Goal: Task Accomplishment & Management: Complete application form

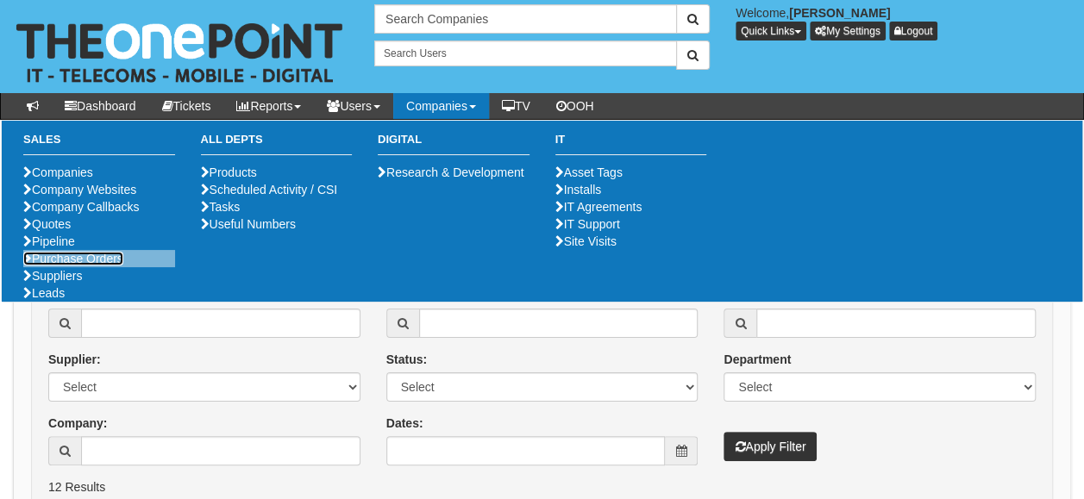
click at [61, 266] on link "Purchase Orders" at bounding box center [73, 259] width 100 height 14
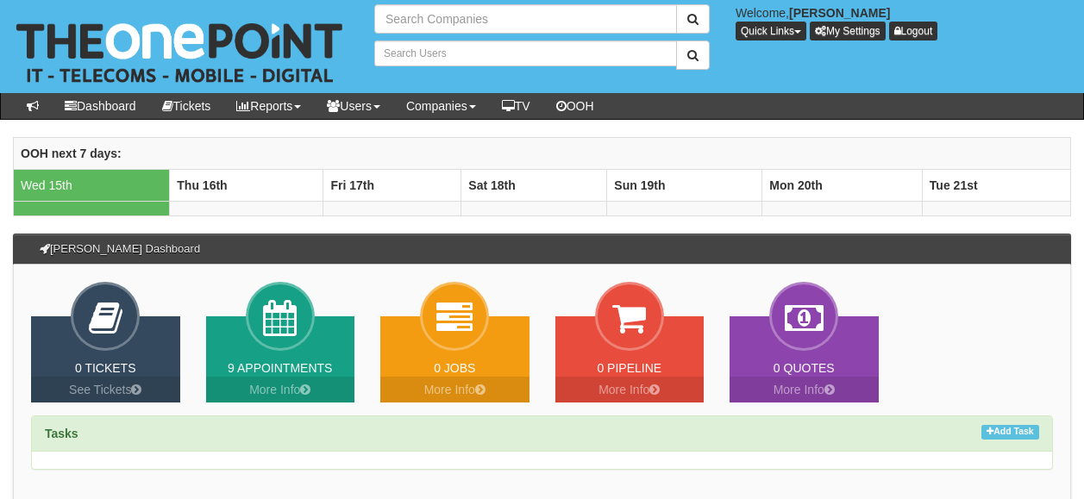
type input "Search Companies"
type input "Search Users"
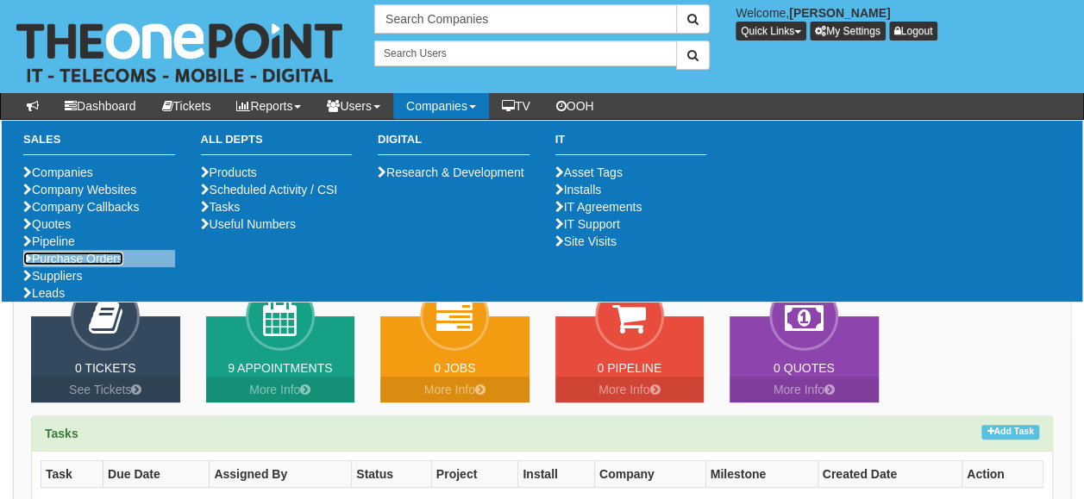
click at [72, 266] on link "Purchase Orders" at bounding box center [73, 259] width 100 height 14
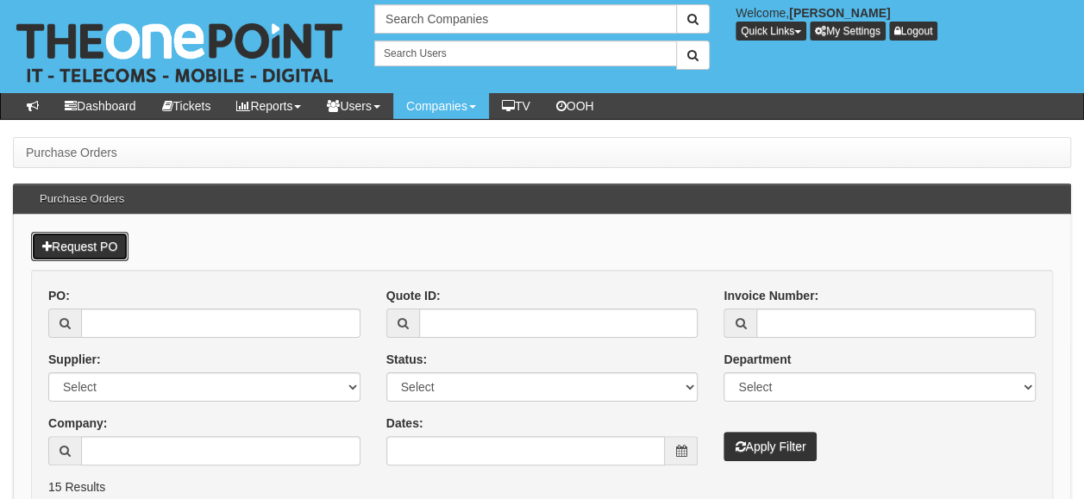
click at [89, 243] on link "Request PO" at bounding box center [79, 246] width 97 height 29
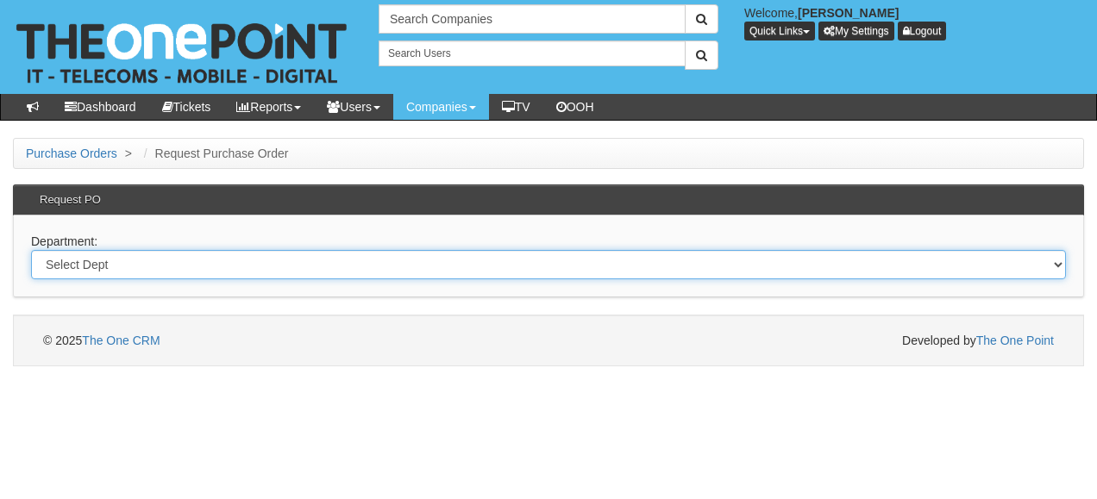
click at [156, 254] on select "Select Dept Digital Internal IT Mobiles Marketing Telecoms" at bounding box center [548, 264] width 1035 height 29
select select "?pipeID=&dept=IT"
click at [31, 250] on select "Select Dept Digital Internal IT Mobiles Marketing Telecoms" at bounding box center [548, 264] width 1035 height 29
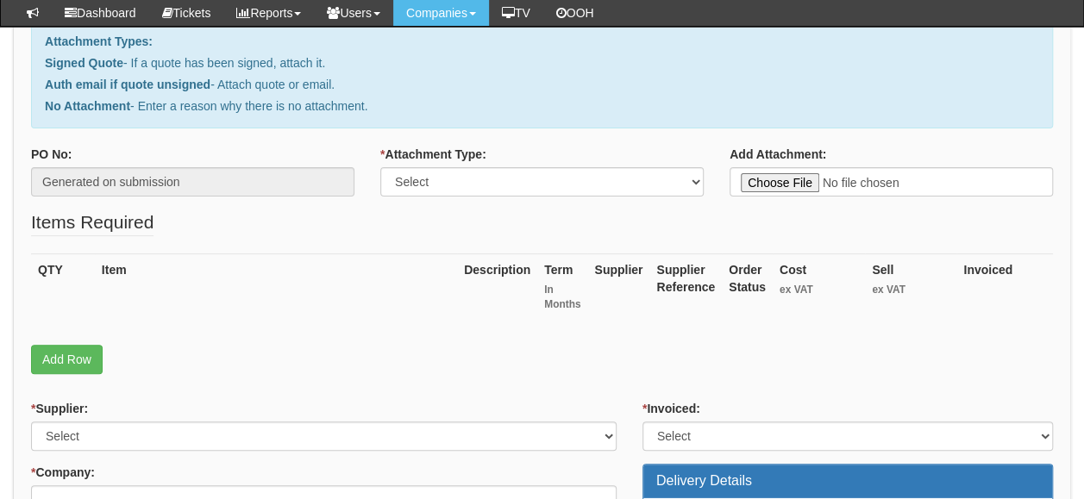
scroll to position [172, 0]
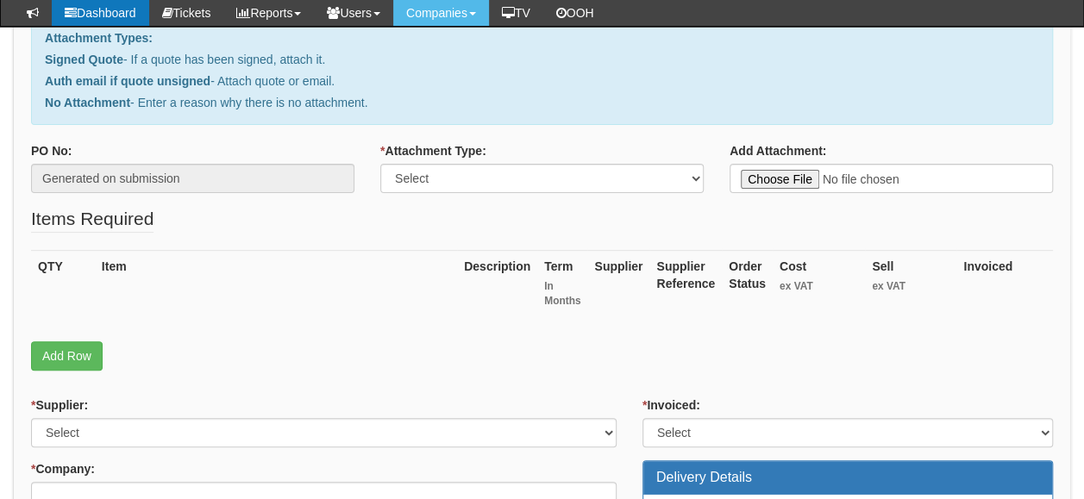
type input "C:\fakepath\Fw_ URGENT - Your Windows 10 Security Expires Today (1).msg"
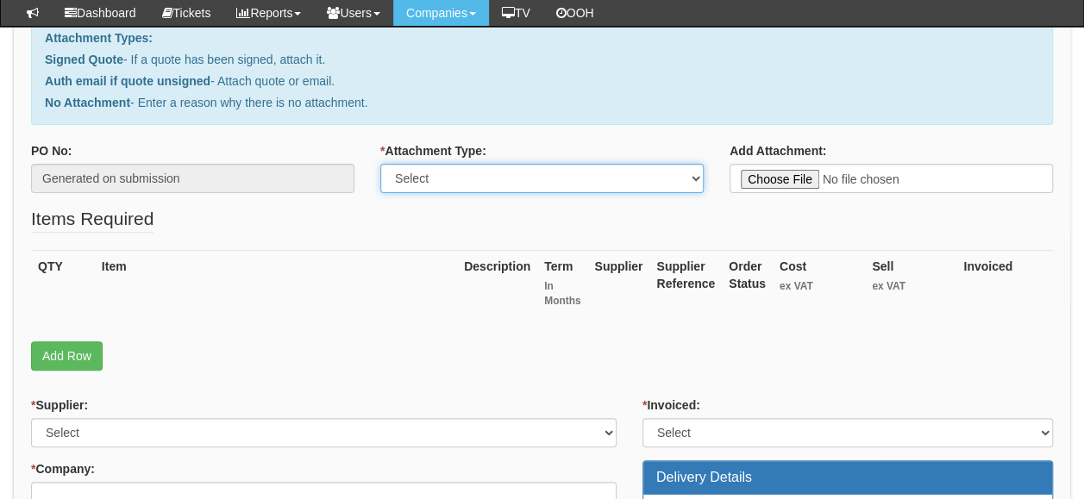
click at [465, 171] on select "Select Signed Quote Auth email with quote if unsigned No Attachment" at bounding box center [541, 178] width 323 height 29
select select "Auth email if quote unsigned"
click at [380, 164] on select "Select Signed Quote Auth email with quote if unsigned No Attachment" at bounding box center [541, 178] width 323 height 29
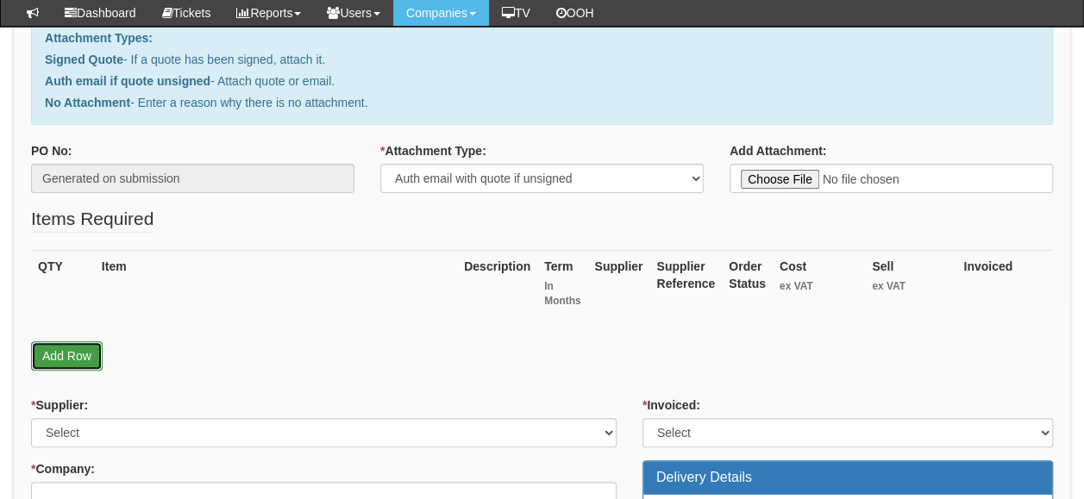
click at [67, 350] on link "Add Row" at bounding box center [67, 355] width 72 height 29
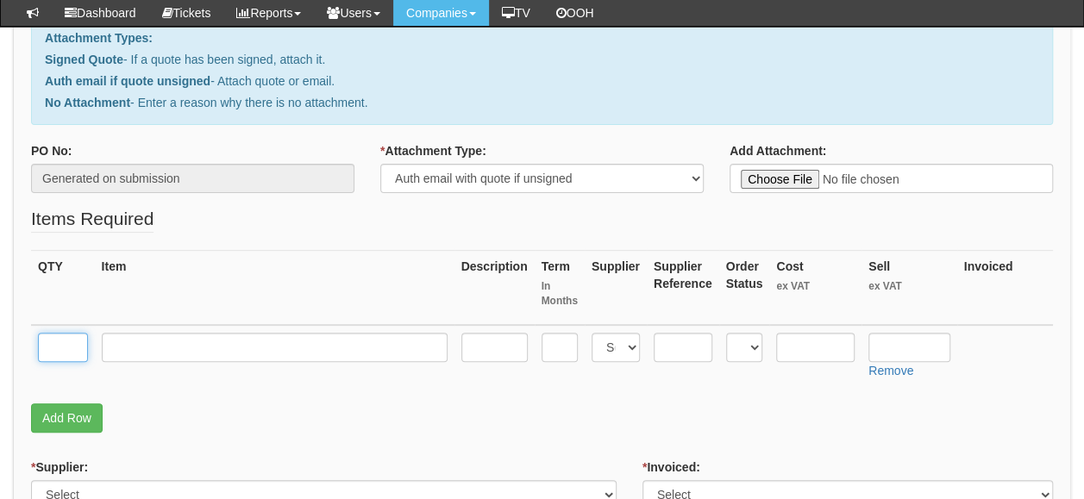
click at [65, 343] on input "text" at bounding box center [63, 347] width 50 height 29
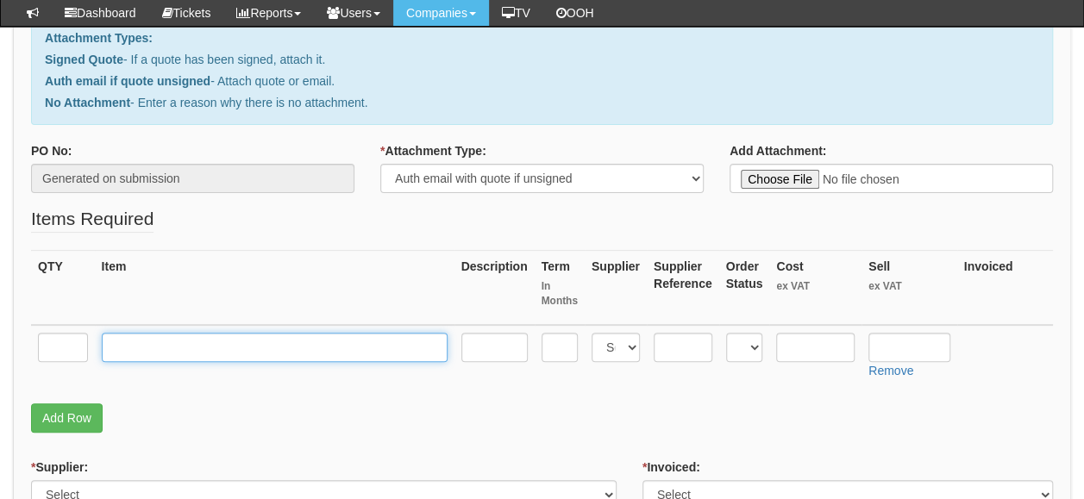
click at [133, 347] on input "text" at bounding box center [275, 347] width 346 height 29
paste input "Dell Pro Slim QCS1250"
type input "Dell Pro Slim QCS1250"
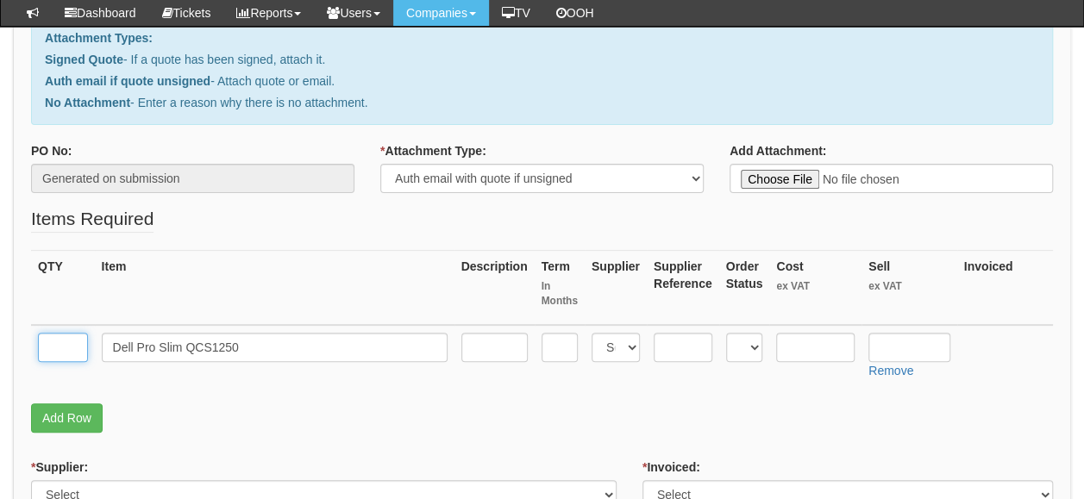
click at [53, 345] on input "text" at bounding box center [63, 347] width 50 height 29
type input "4"
click at [445, 404] on p "Add Row" at bounding box center [542, 418] width 1022 height 29
click at [502, 350] on input "text" at bounding box center [494, 347] width 66 height 29
click at [509, 404] on p "Add Row" at bounding box center [542, 418] width 1022 height 29
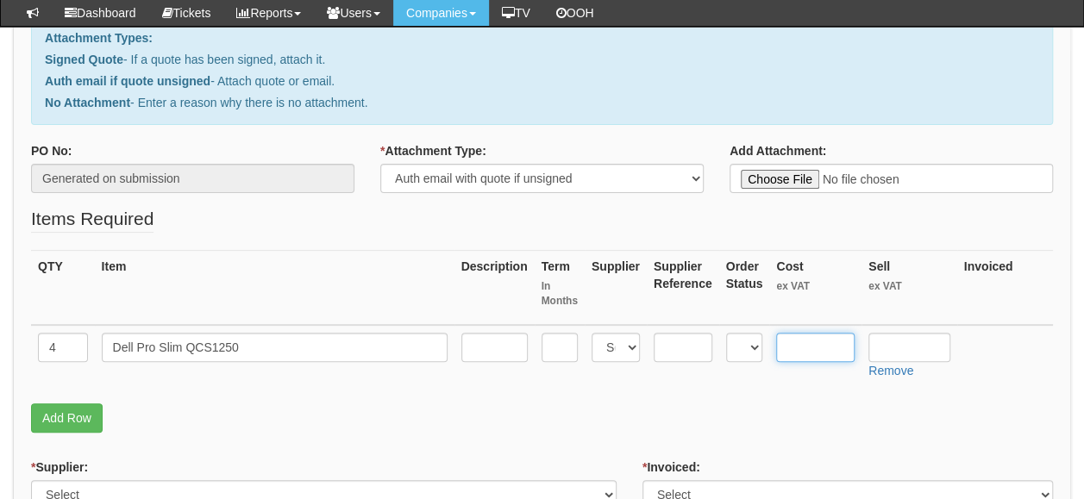
click at [822, 352] on input "text" at bounding box center [815, 347] width 78 height 29
type input "505.10"
click at [917, 344] on input "text" at bounding box center [909, 347] width 82 height 29
type input "572.53"
click at [618, 343] on select "Select 123 REG.co.uk 1Password 3 4Gon AA Jones Electric Ltd Abzorb Access Group…" at bounding box center [616, 347] width 48 height 29
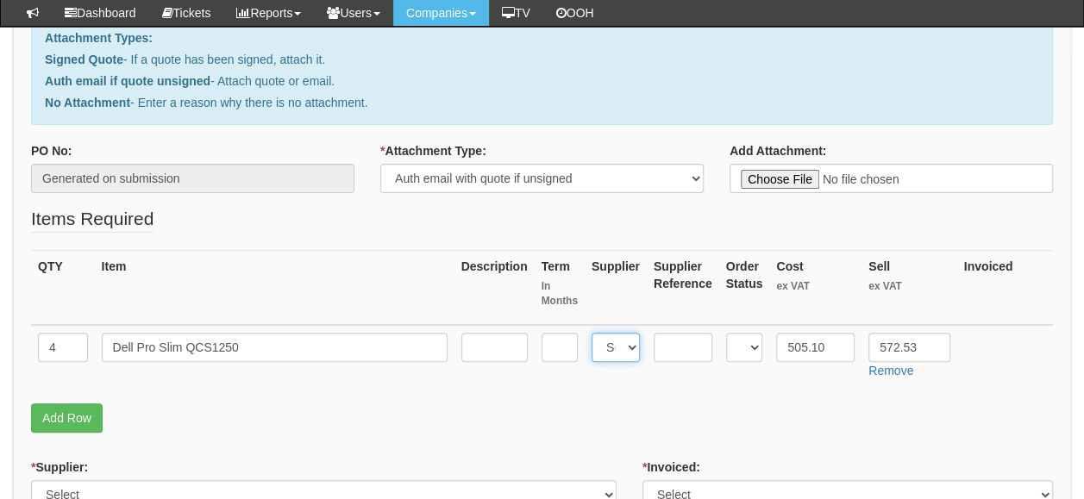
select select "19"
click at [592, 333] on select "Select 123 REG.co.uk 1Password 3 4Gon AA Jones Electric Ltd Abzorb Access Group…" at bounding box center [616, 347] width 48 height 29
click at [638, 410] on p "Add Row" at bounding box center [542, 418] width 1022 height 29
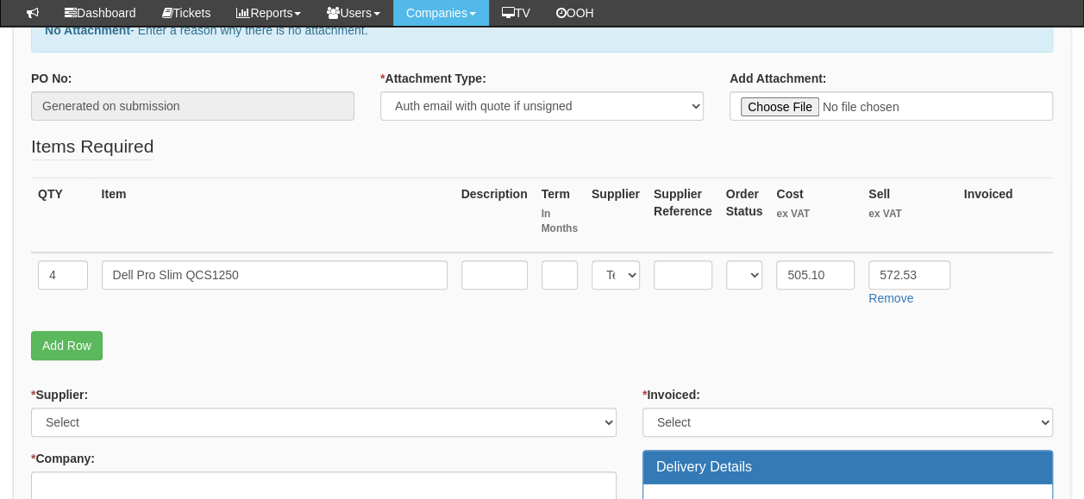
scroll to position [345, 0]
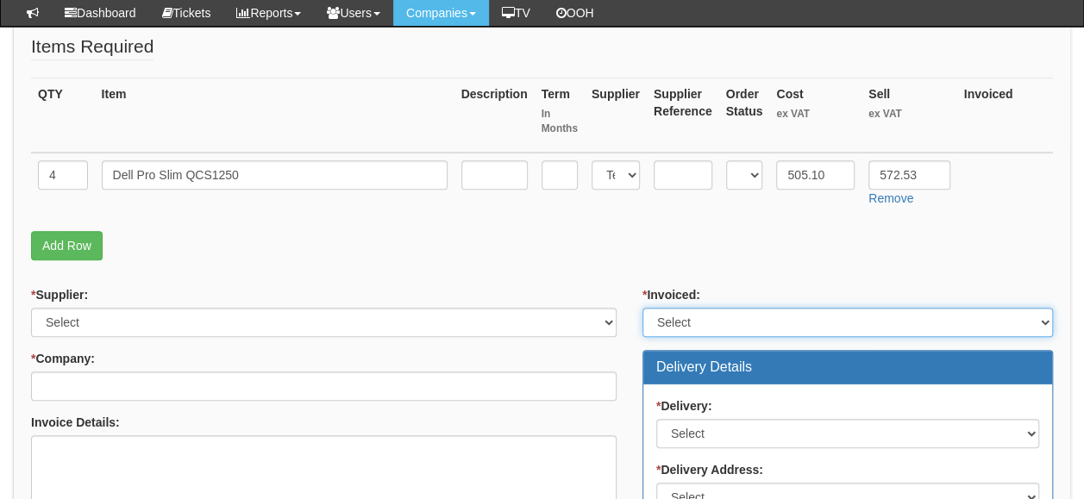
click at [685, 319] on select "Select Yes No N/A STB (part of order)" at bounding box center [847, 322] width 410 height 29
select select "2"
click at [642, 308] on select "Select Yes No N/A STB (part of order)" at bounding box center [847, 322] width 410 height 29
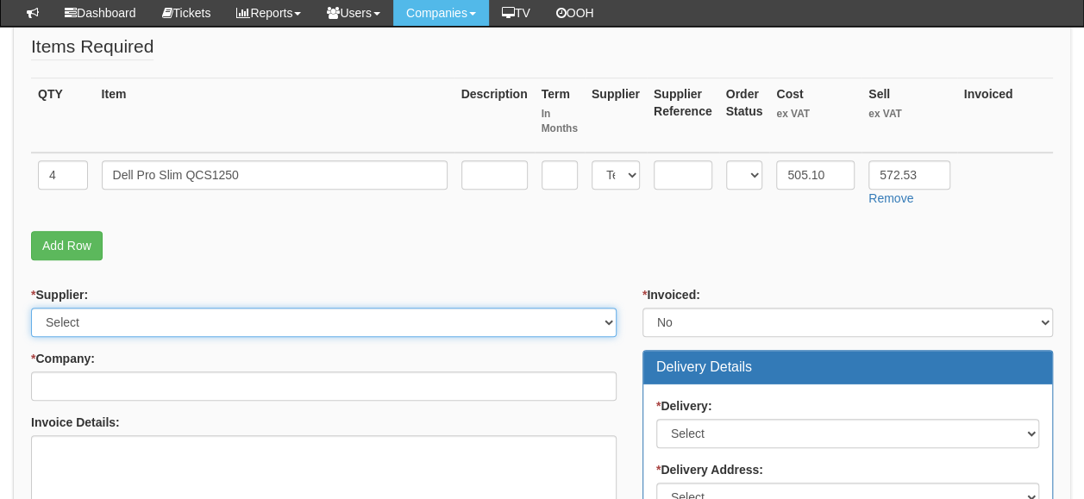
click at [205, 323] on select "Select 123 REG.co.uk 1Password 3 4Gon AA Jones Electric Ltd Abzorb Access Group…" at bounding box center [323, 322] width 585 height 29
select select "19"
click at [31, 308] on select "Select 123 REG.co.uk 1Password 3 4Gon AA Jones Electric Ltd Abzorb Access Group…" at bounding box center [323, 322] width 585 height 29
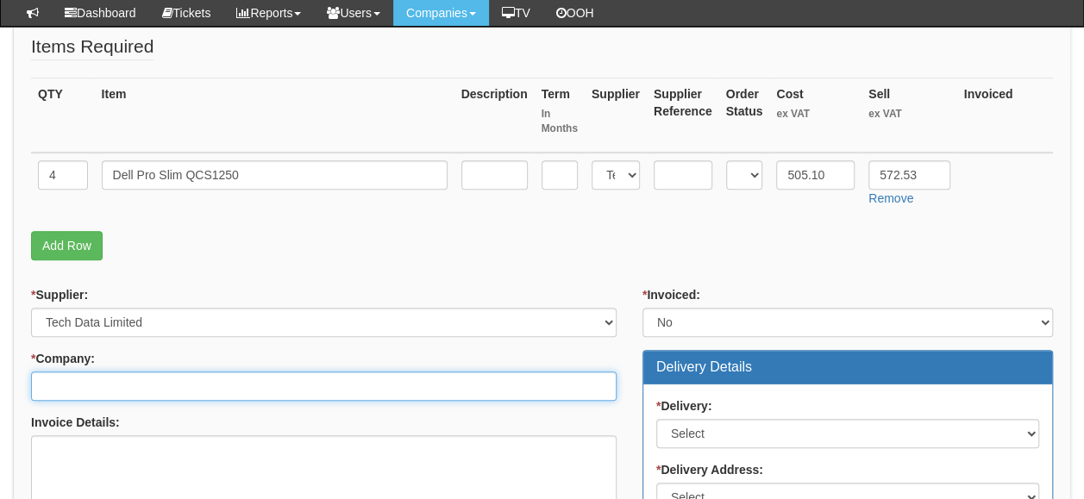
click at [138, 383] on input "* Company:" at bounding box center [323, 386] width 585 height 29
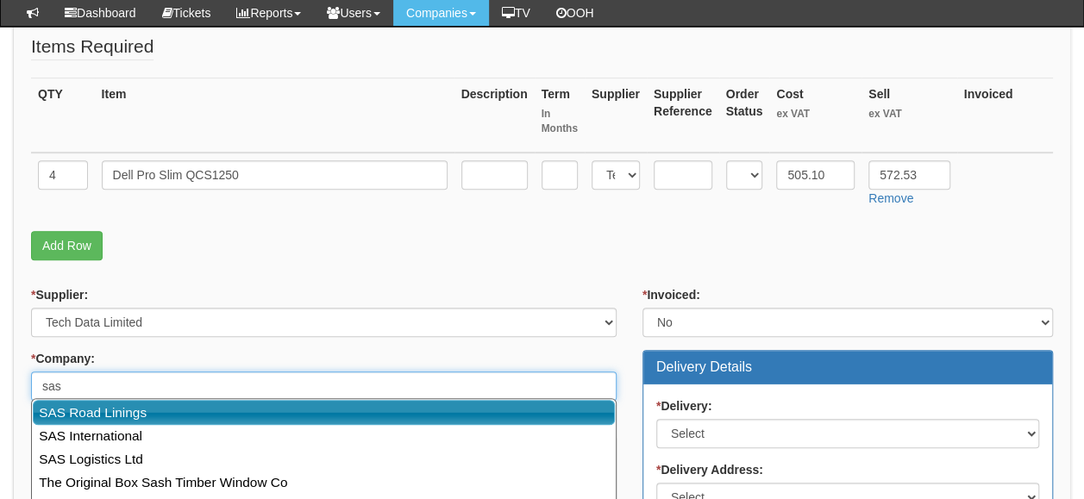
click at [137, 416] on link "SAS Road Linings" at bounding box center [324, 412] width 582 height 25
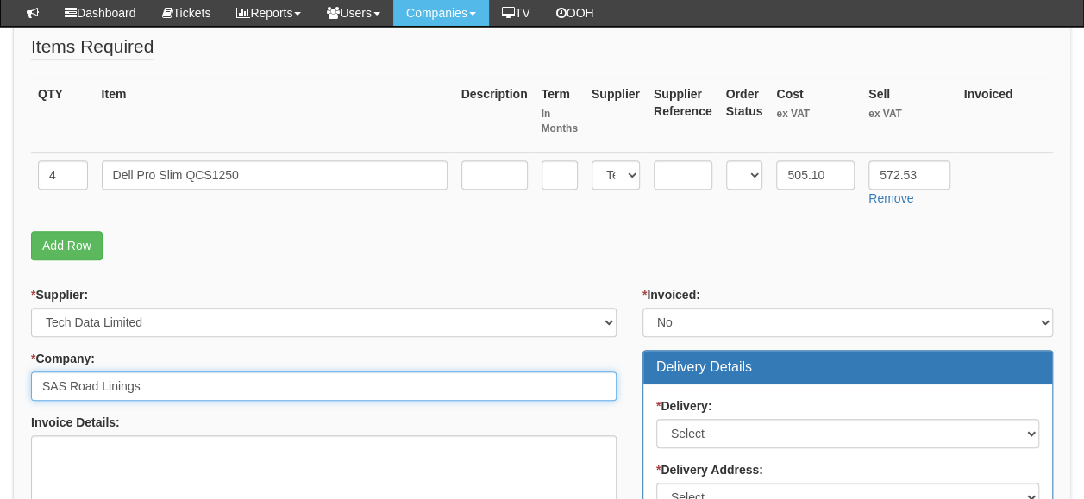
type input "SAS Road Linings"
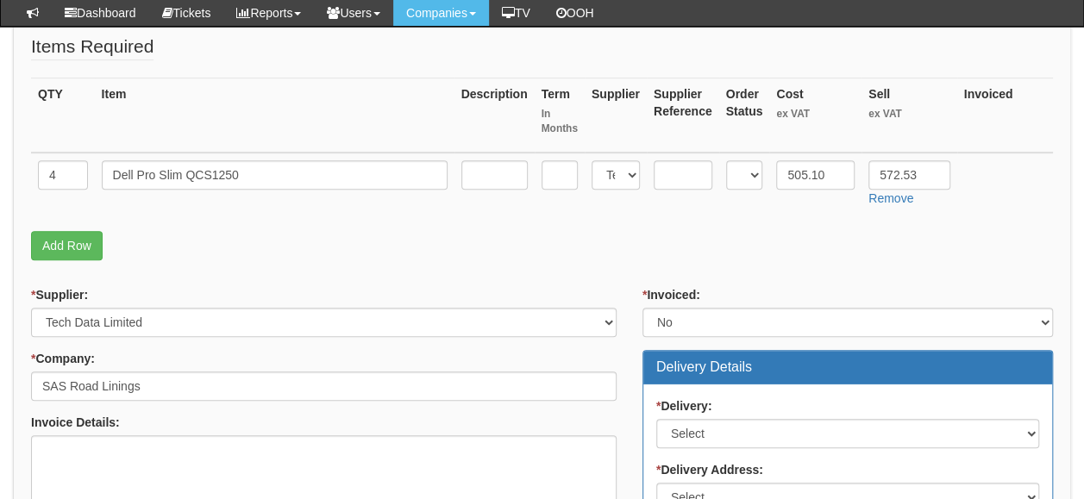
click at [260, 352] on div "* Company: 30 results are available, use up and down arrow keys to navigate. SA…" at bounding box center [323, 375] width 585 height 51
click at [83, 241] on link "Add Row" at bounding box center [67, 245] width 72 height 29
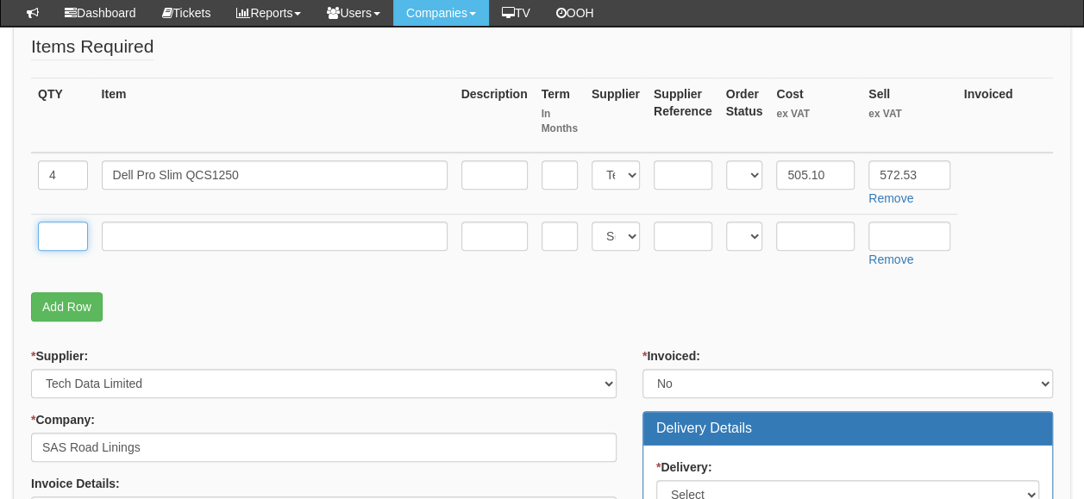
click at [65, 232] on input "text" at bounding box center [63, 236] width 50 height 29
type input "1"
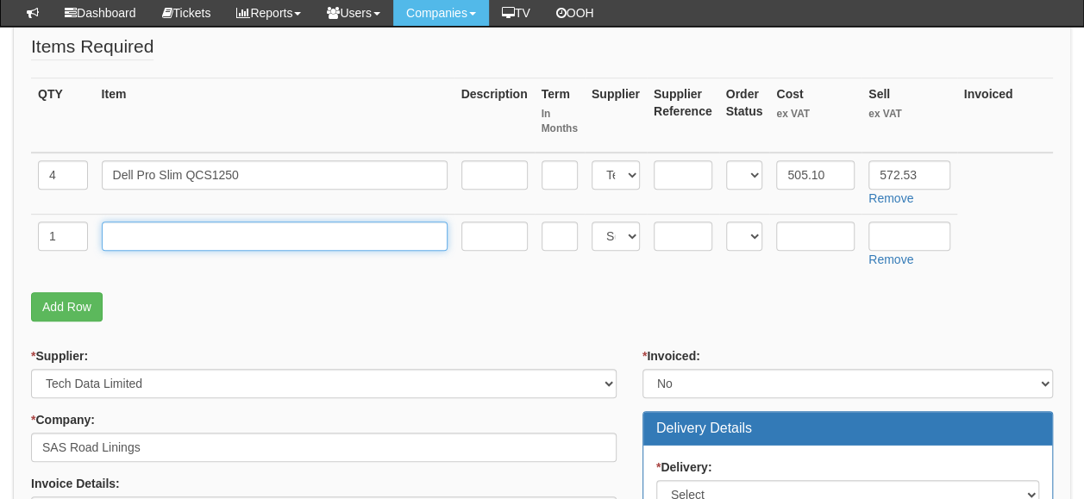
click at [122, 236] on input "text" at bounding box center [275, 236] width 346 height 29
type input "Delivery"
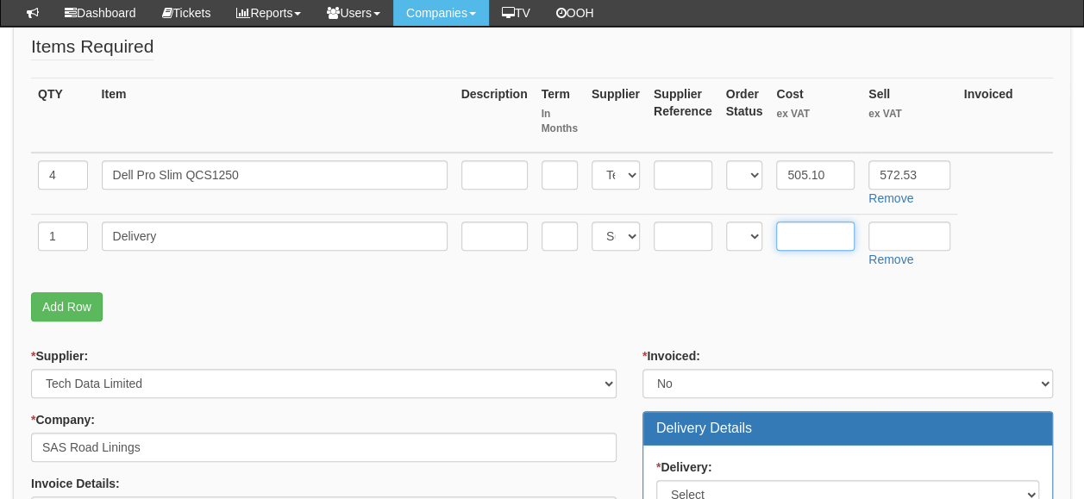
click at [814, 240] on input "text" at bounding box center [815, 236] width 78 height 29
type input "0.00"
drag, startPoint x: 891, startPoint y: 230, endPoint x: 899, endPoint y: 229, distance: 8.7
click at [893, 229] on input "text" at bounding box center [909, 236] width 82 height 29
type input "12.50"
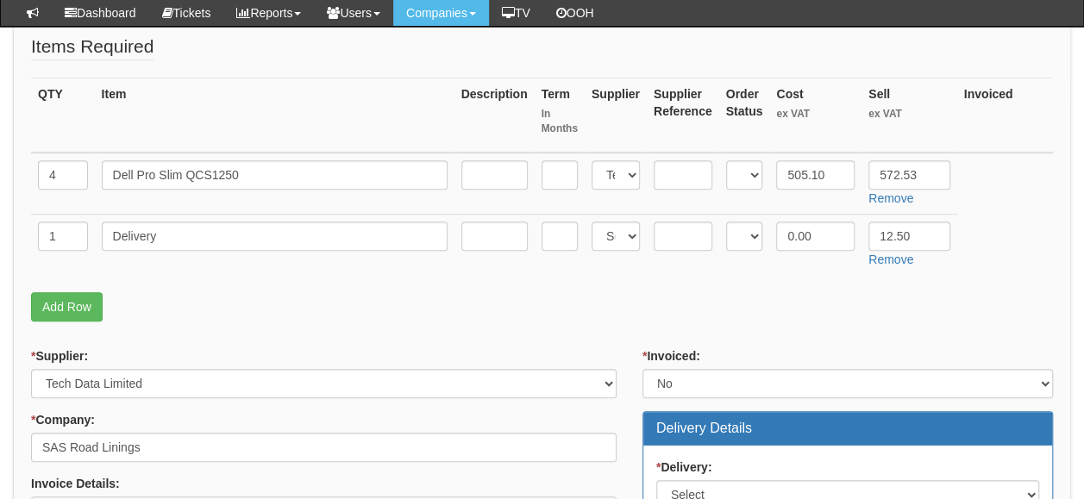
click at [759, 313] on p "Add Row" at bounding box center [542, 306] width 1022 height 29
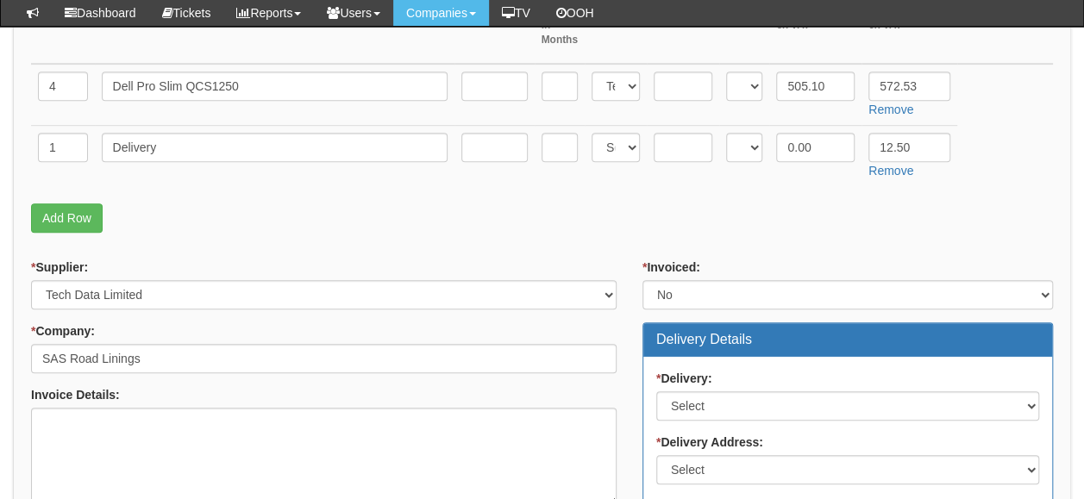
scroll to position [517, 0]
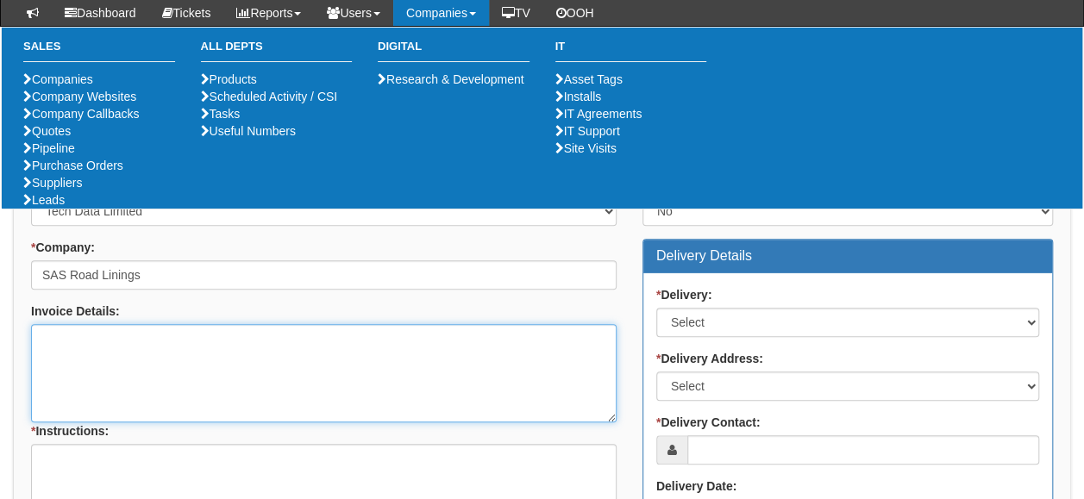
click at [107, 367] on textarea "Invoice Details:" at bounding box center [323, 373] width 585 height 98
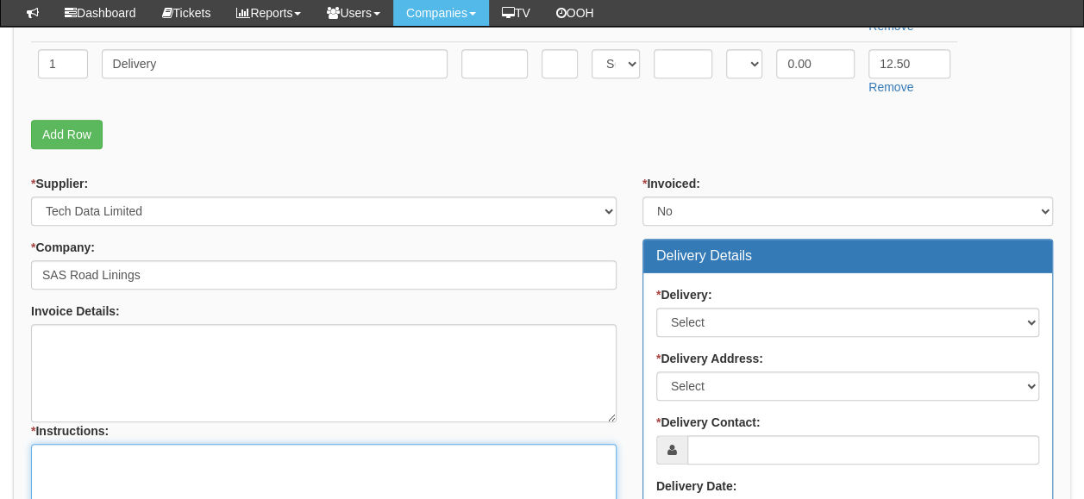
click at [94, 455] on textarea "* Instructions:" at bounding box center [323, 493] width 585 height 98
paste textarea "https://intouch.tdsynnex.com/InTouch/MVC/Product/ProductDetails?productId=11835…"
type textarea "Please order using the below link https://intouch.tdsynnex.com/InTouch/MVC/Prod…"
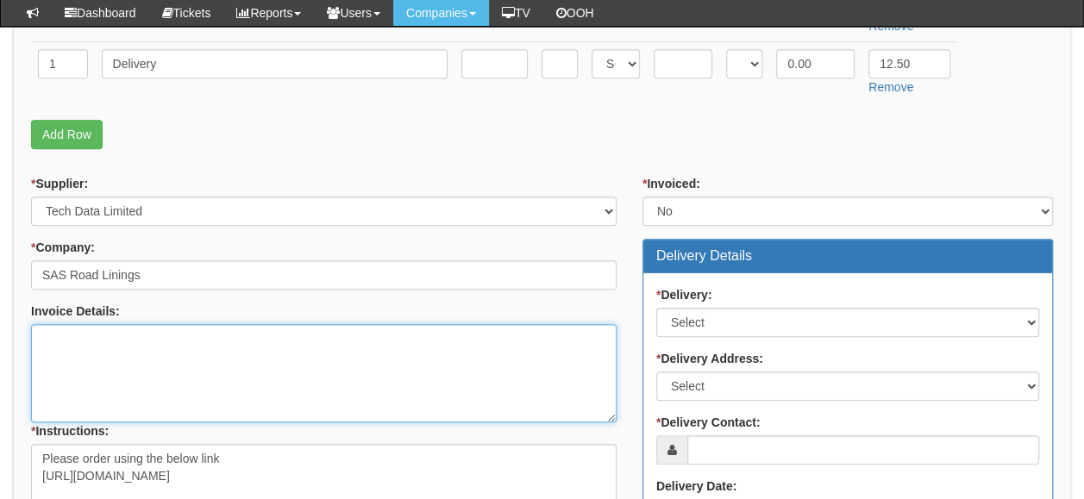
click at [134, 357] on textarea "Invoice Details:" at bounding box center [323, 373] width 585 height 98
type textarea "As above and below"
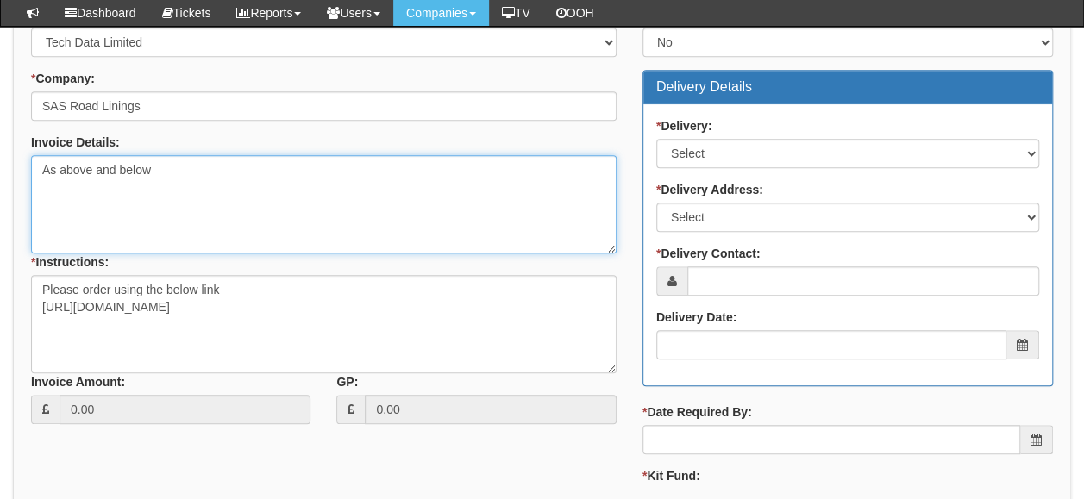
scroll to position [690, 0]
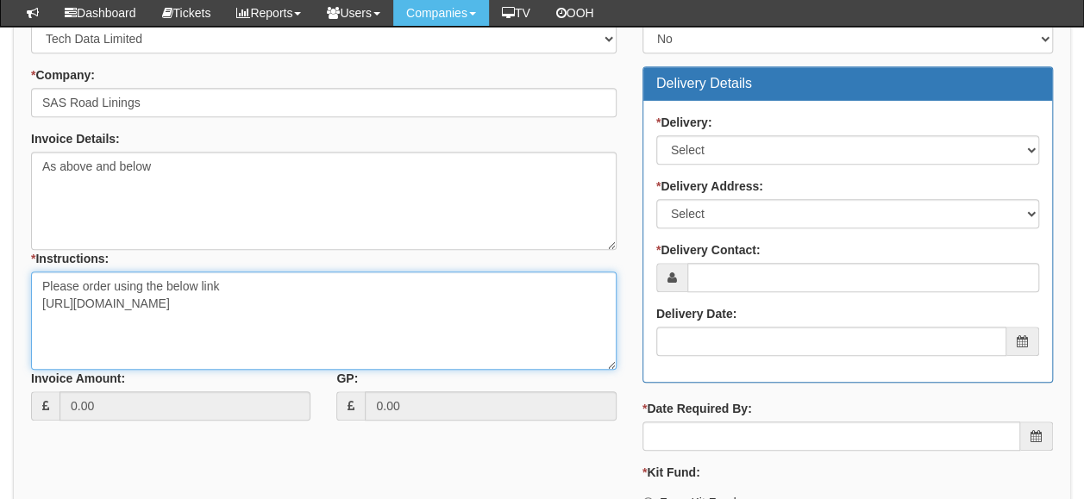
click at [84, 329] on textarea "Please order using the below link https://intouch.tdsynnex.com/InTouch/MVC/Prod…" at bounding box center [323, 321] width 585 height 98
click at [541, 304] on textarea "Please order using the below link https://intouch.tdsynnex.com/InTouch/MVC/Prod…" at bounding box center [323, 321] width 585 height 98
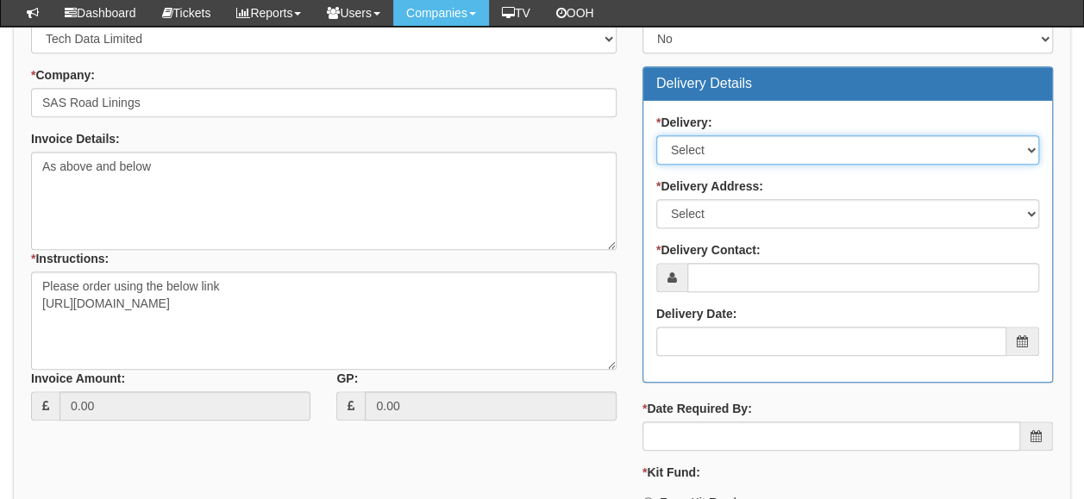
click at [733, 140] on select "Select No Not Applicable Yes" at bounding box center [847, 149] width 383 height 29
select select "1"
click at [656, 135] on select "Select No Not Applicable Yes" at bounding box center [847, 149] width 383 height 29
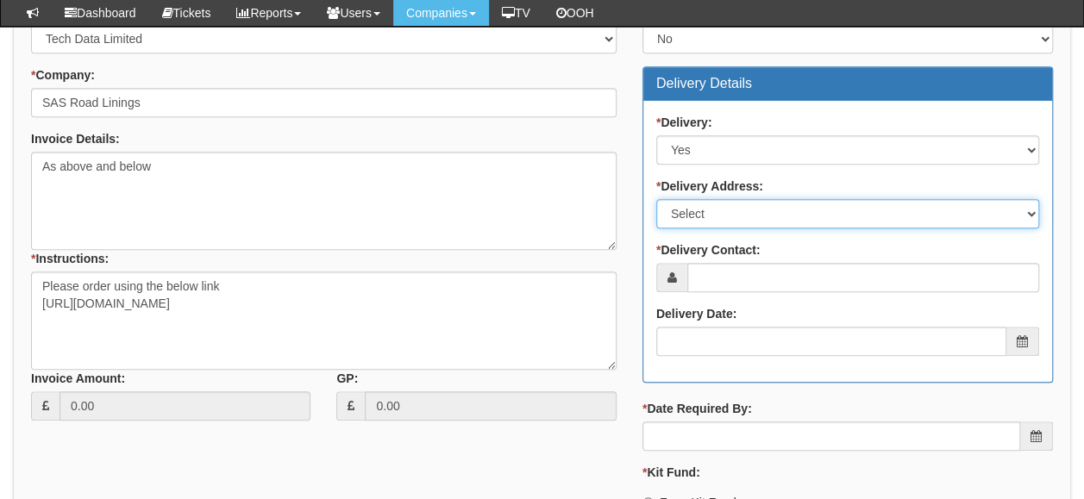
click at [714, 208] on select "Select Not Applicable Main Address - HU14 3QE Other" at bounding box center [847, 213] width 383 height 29
select select "other"
click at [656, 199] on select "Select Not Applicable Main Address - HU14 3QE Other" at bounding box center [847, 213] width 383 height 29
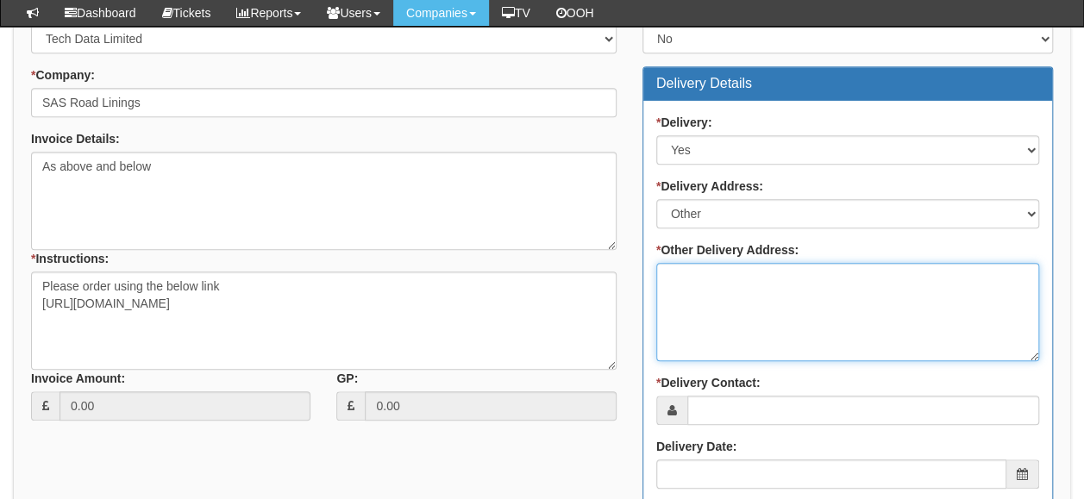
click at [724, 286] on textarea "* Other Delivery Address:" at bounding box center [847, 312] width 383 height 98
type textarea "To TOP"
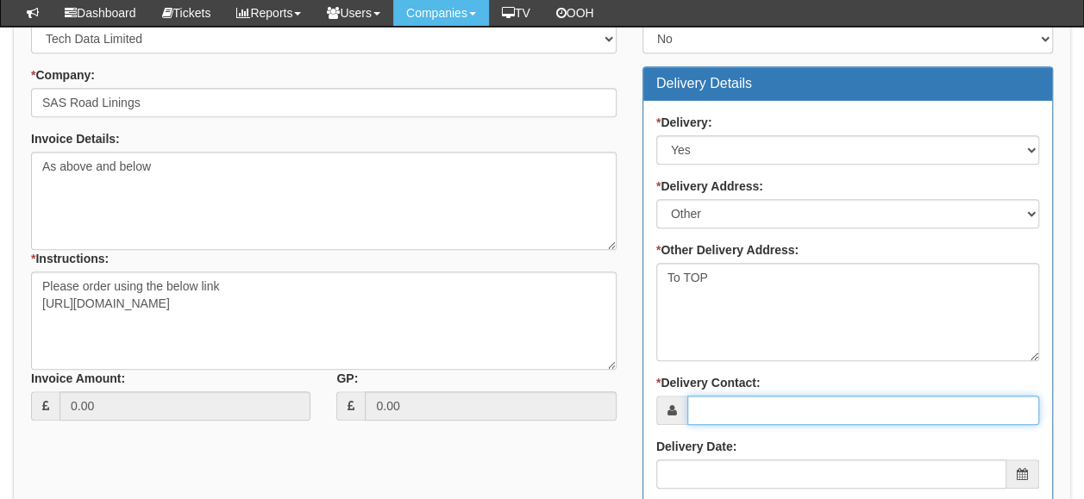
click at [736, 405] on input "* Delivery Contact:" at bounding box center [863, 410] width 352 height 29
click at [721, 408] on input "* Delivery Contact:" at bounding box center [863, 410] width 352 height 29
type input "Joanne Grayson"
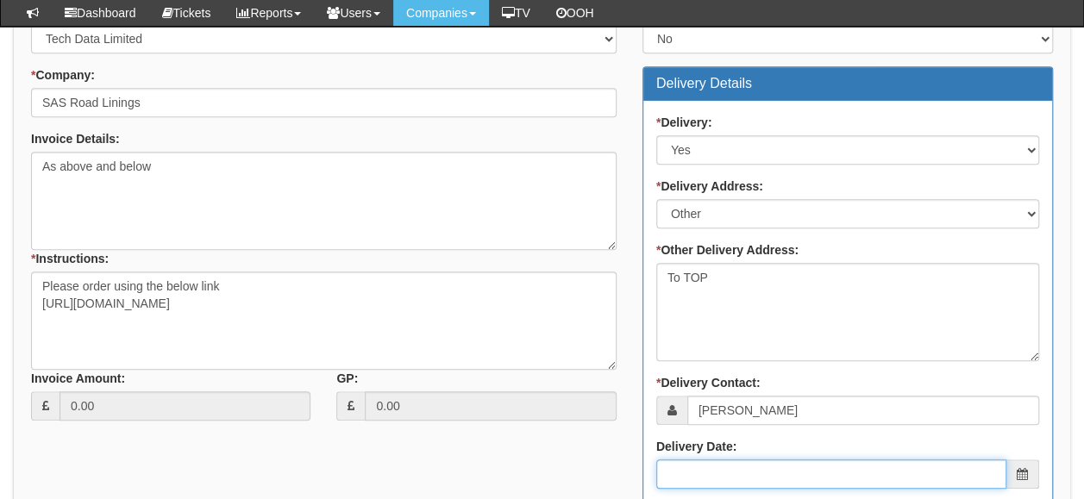
click at [721, 473] on input "Delivery Date:" at bounding box center [831, 474] width 350 height 29
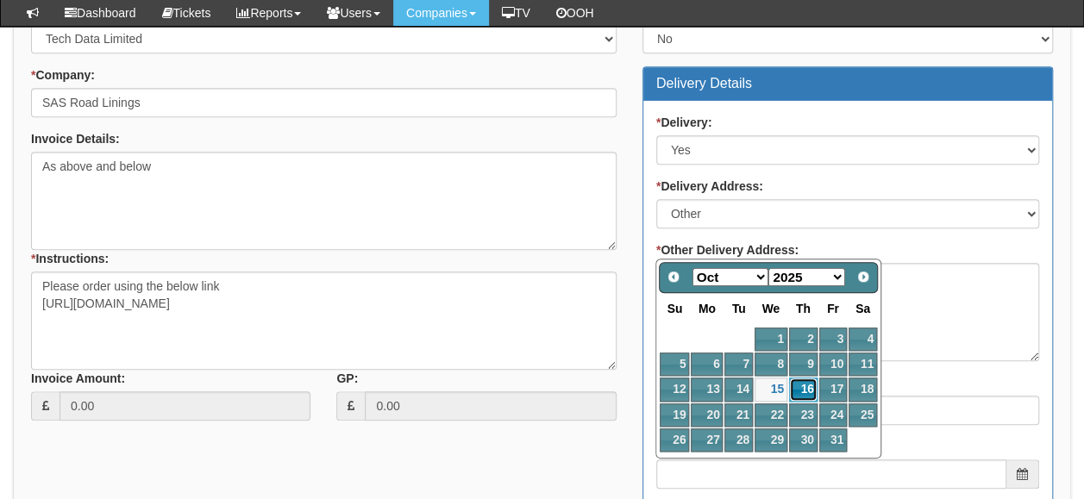
click at [806, 385] on link "16" at bounding box center [803, 389] width 28 height 23
type input "2025-10-16"
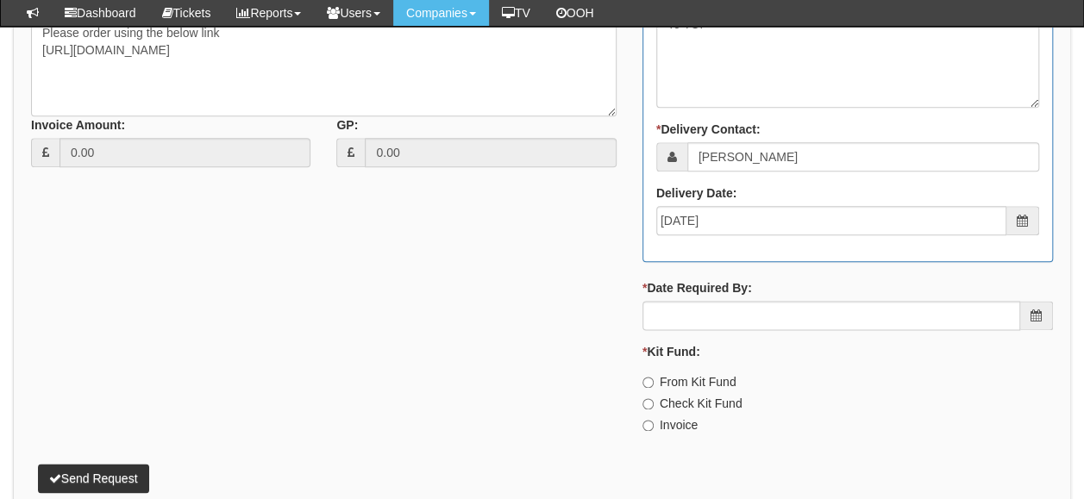
scroll to position [949, 0]
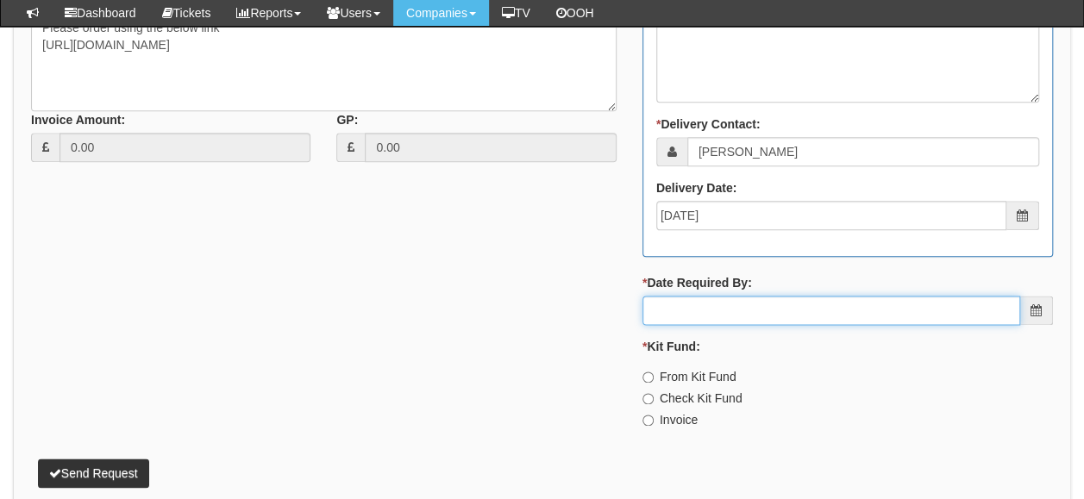
click at [723, 317] on input "* Date Required By:" at bounding box center [831, 310] width 378 height 29
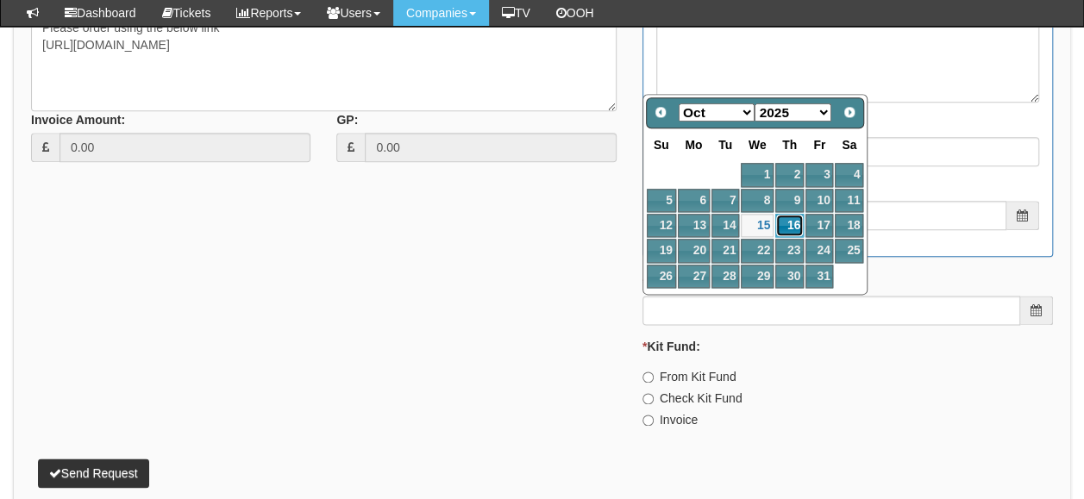
click at [797, 220] on link "16" at bounding box center [789, 225] width 28 height 23
type input "2025-10-16"
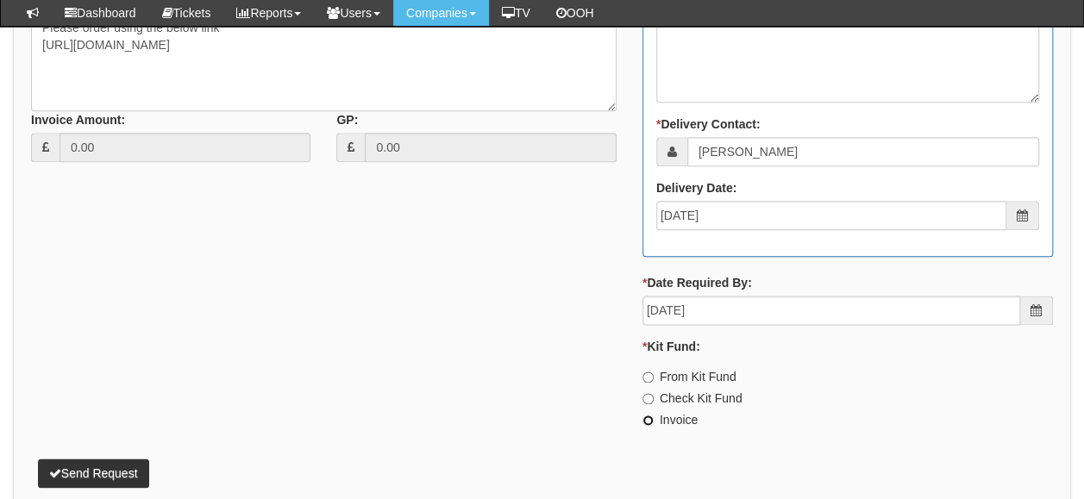
drag, startPoint x: 648, startPoint y: 411, endPoint x: 673, endPoint y: 409, distance: 25.1
click at [648, 415] on input "Invoice" at bounding box center [647, 420] width 11 height 11
radio input "true"
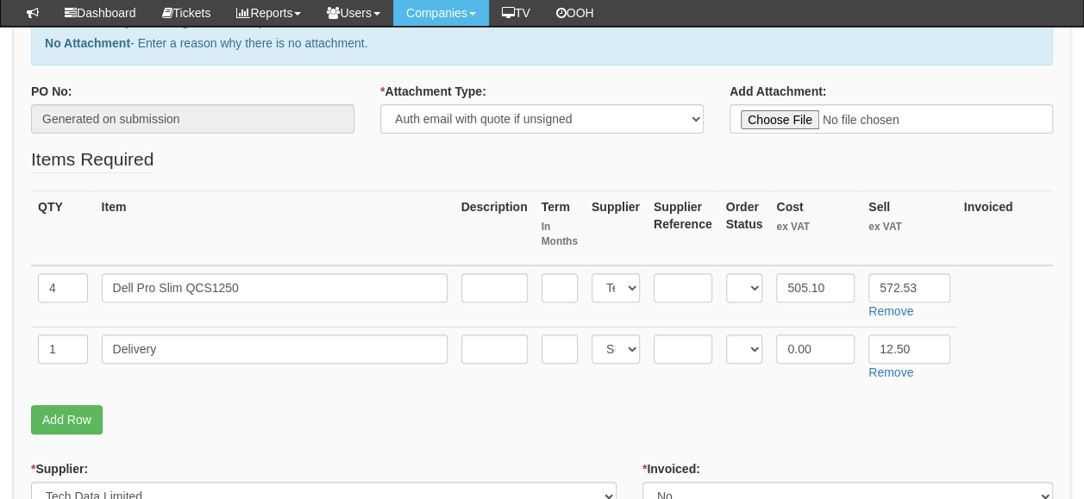
scroll to position [172, 0]
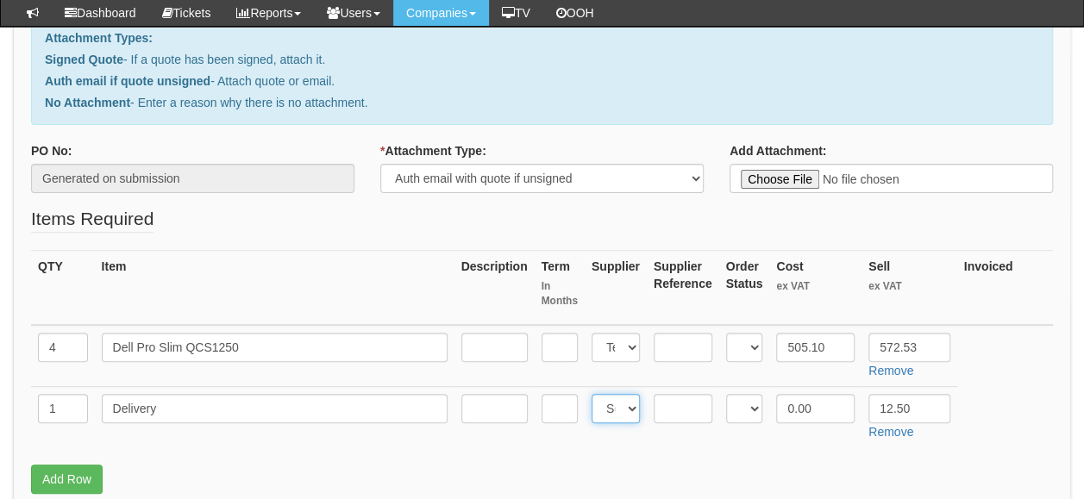
click at [613, 409] on select "Select 123 REG.co.uk 1Password 3 4Gon AA Jones Electric Ltd Abzorb Access Group…" at bounding box center [616, 408] width 48 height 29
select select "19"
click at [592, 394] on select "Select 123 REG.co.uk 1Password 3 4Gon AA Jones Electric Ltd Abzorb Access Group…" at bounding box center [616, 408] width 48 height 29
click at [605, 456] on div "QTY Item Description Term In Months Supplier Supplier Reference Order Status Co…" at bounding box center [542, 357] width 1022 height 215
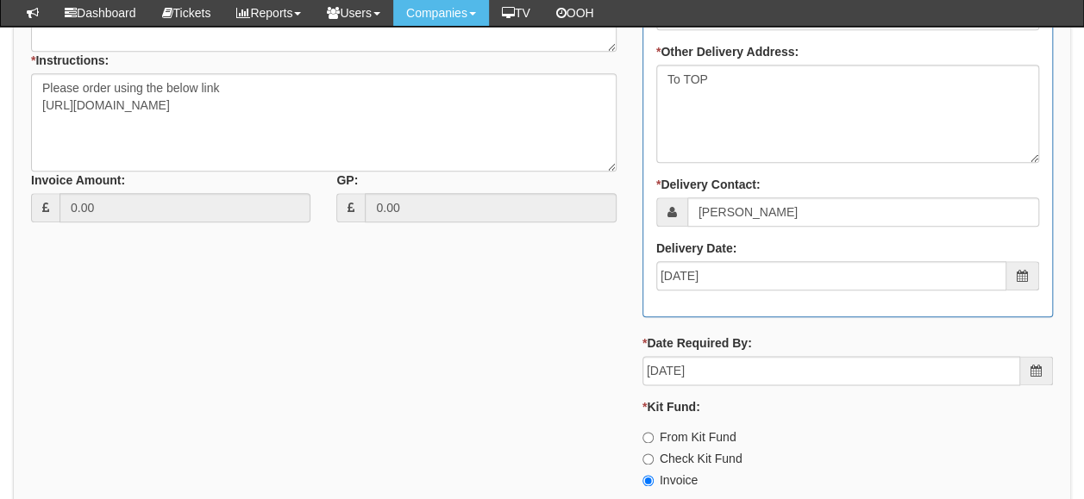
scroll to position [949, 0]
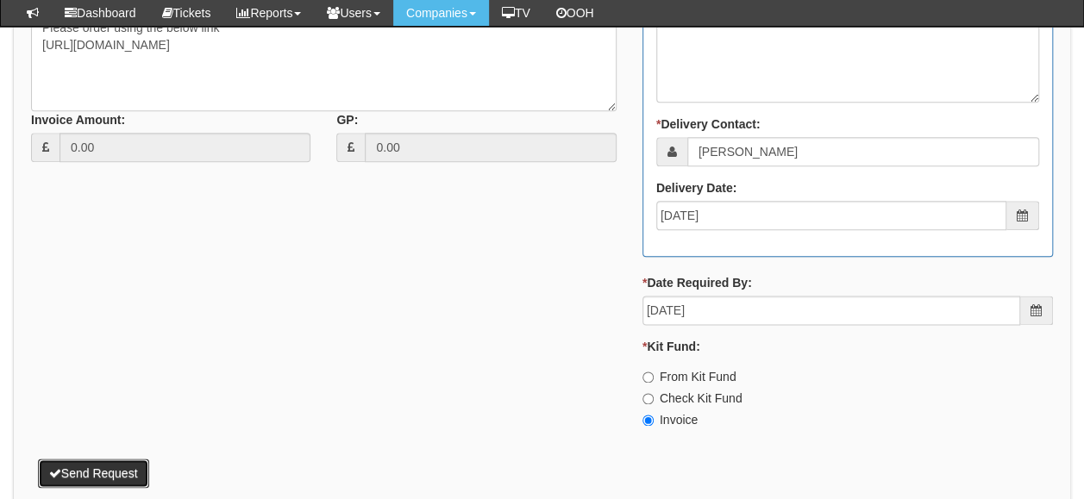
click at [99, 469] on button "Send Request" at bounding box center [93, 473] width 111 height 29
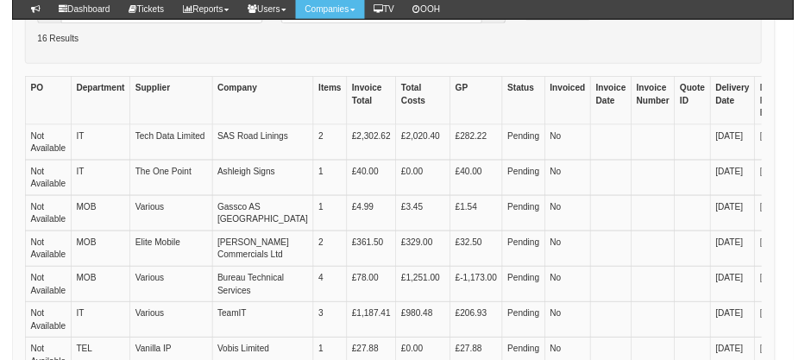
scroll to position [431, 0]
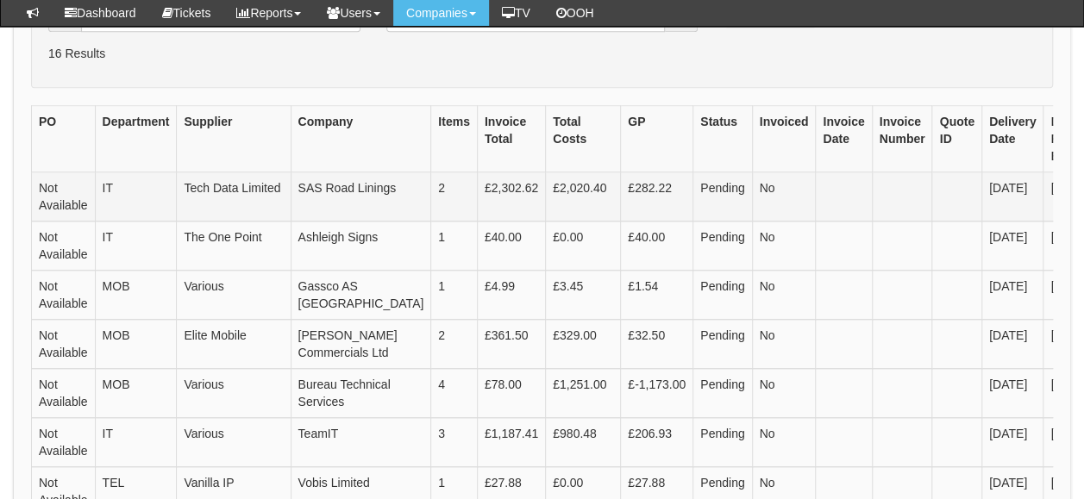
click at [309, 203] on td "SAS Road Linings" at bounding box center [361, 196] width 141 height 49
click at [546, 211] on td "£2,020.40" at bounding box center [583, 196] width 75 height 49
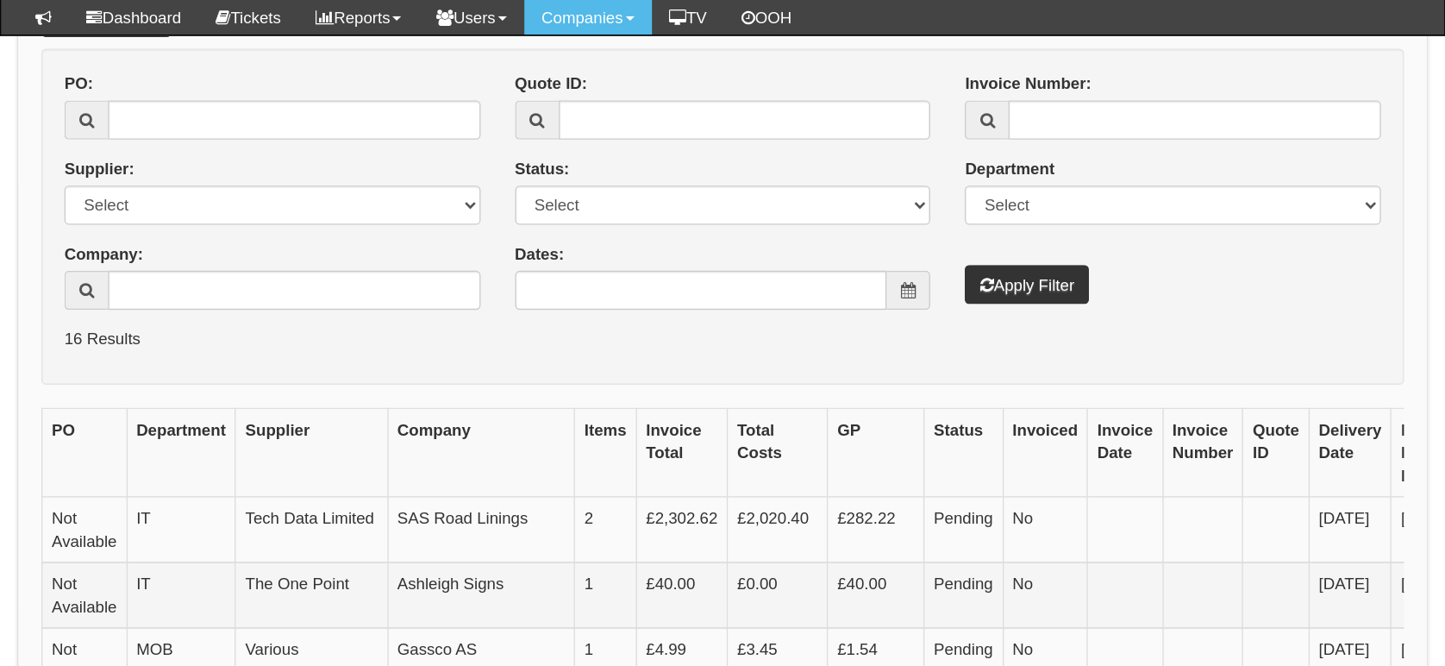
scroll to position [231, 0]
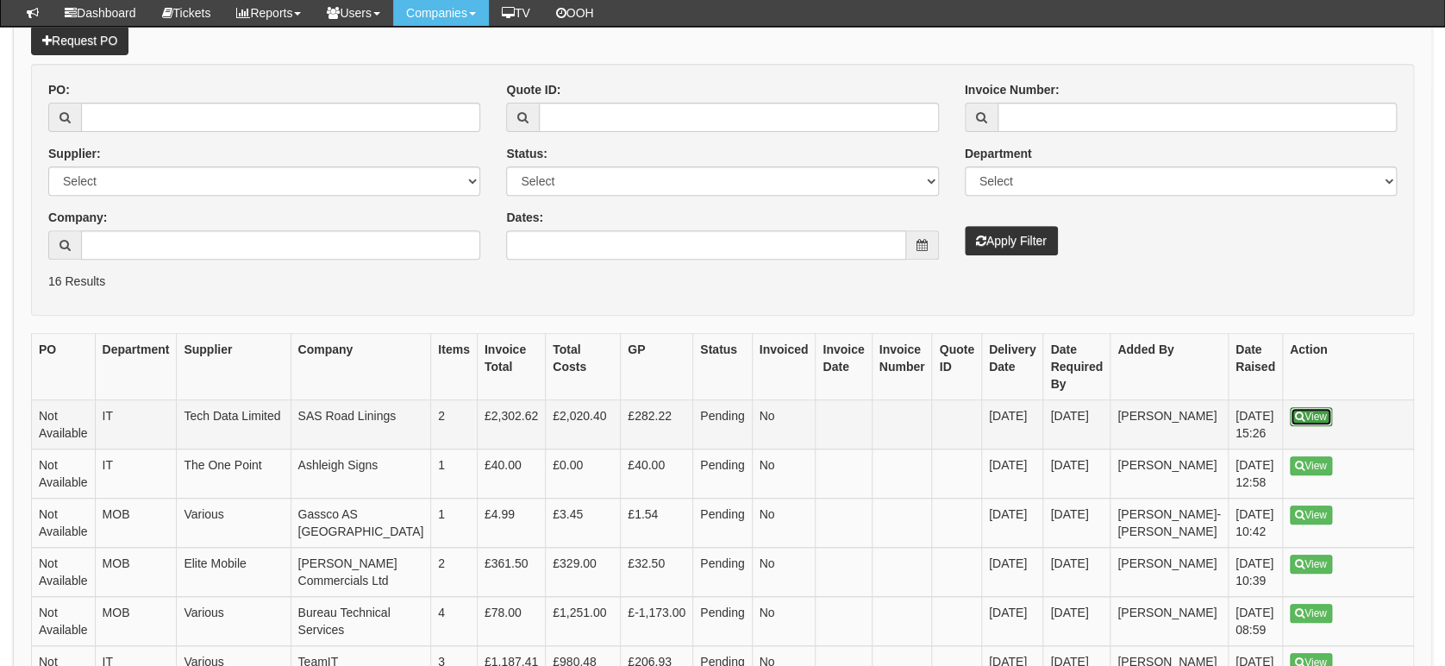
click at [1083, 408] on link "View" at bounding box center [1311, 416] width 42 height 19
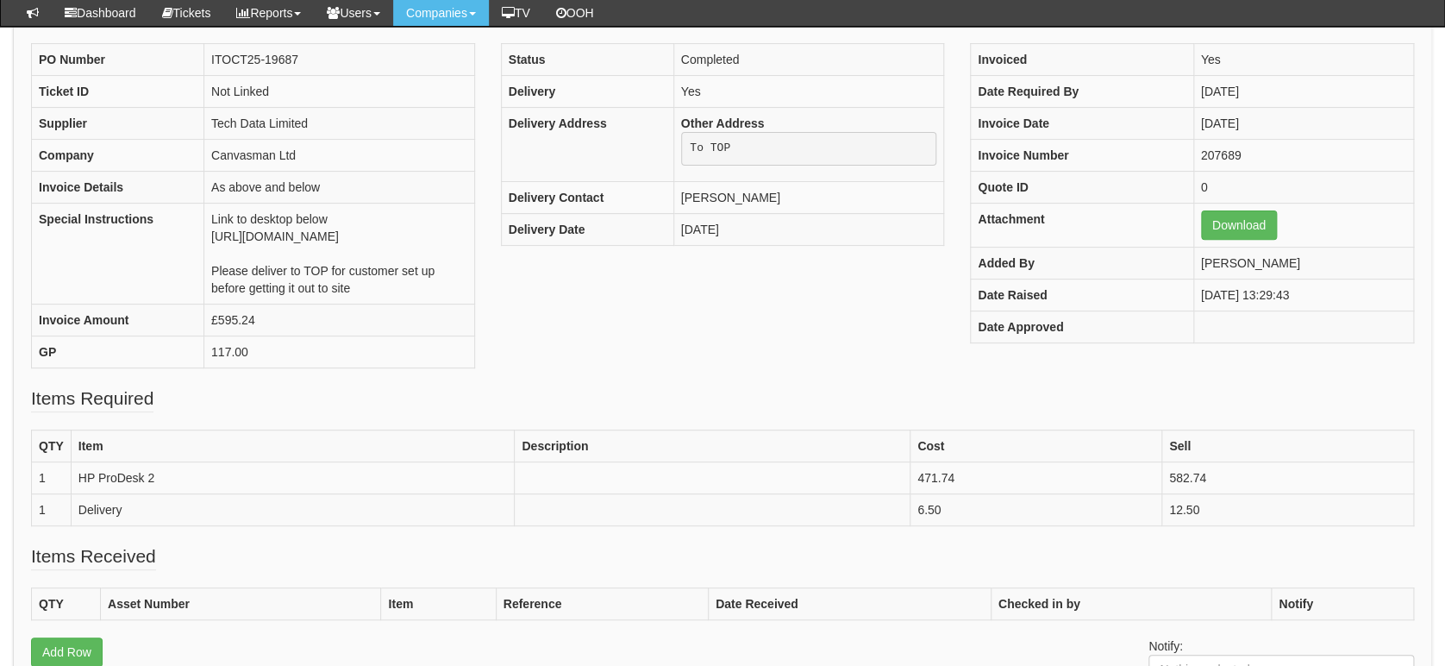
scroll to position [20, 0]
